Goal: Task Accomplishment & Management: Use online tool/utility

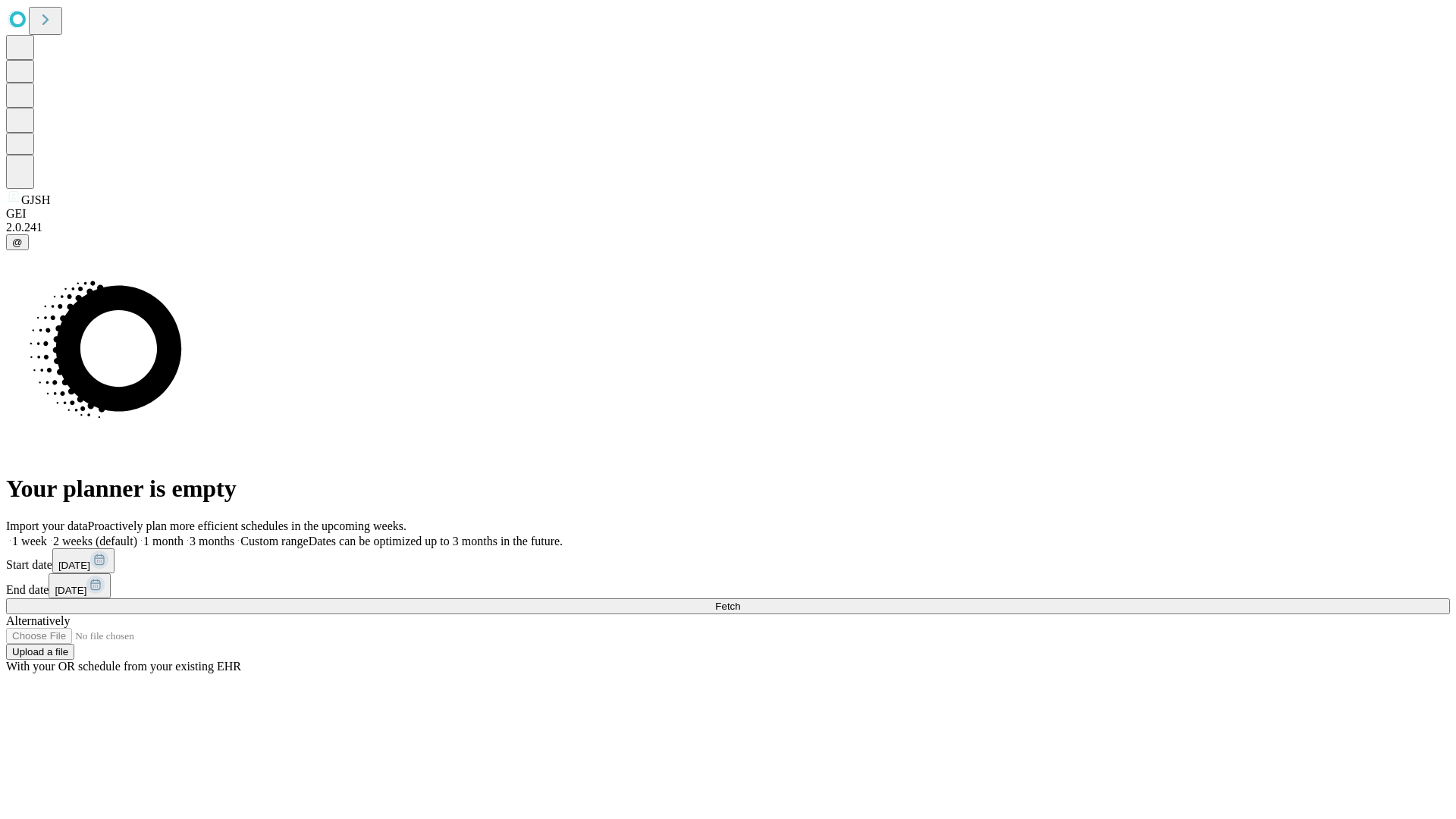
click at [740, 601] on span "Fetch" at bounding box center [727, 606] width 25 height 11
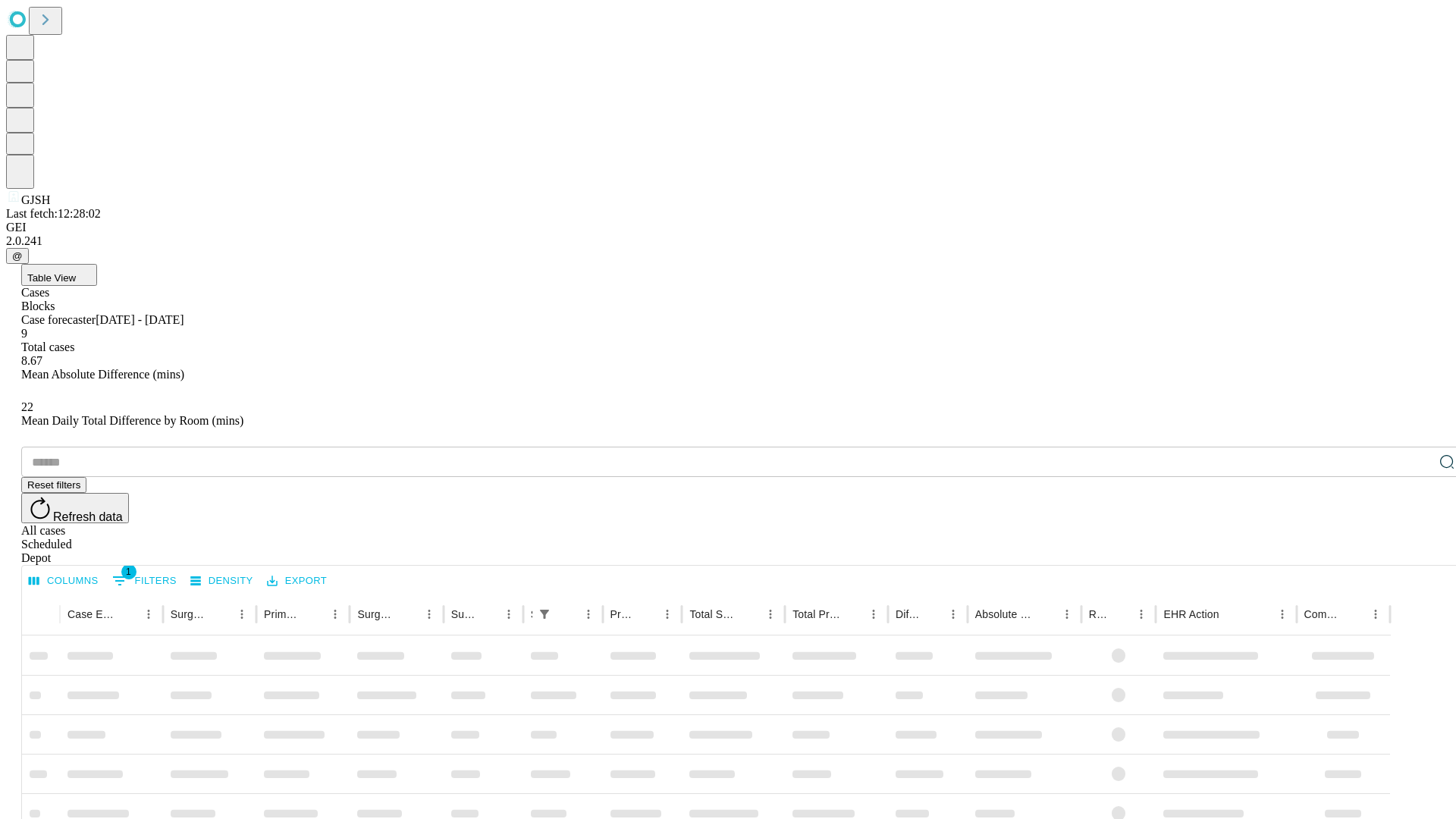
click at [1416, 551] on div "Depot" at bounding box center [742, 558] width 1444 height 13
